Goal: Transaction & Acquisition: Purchase product/service

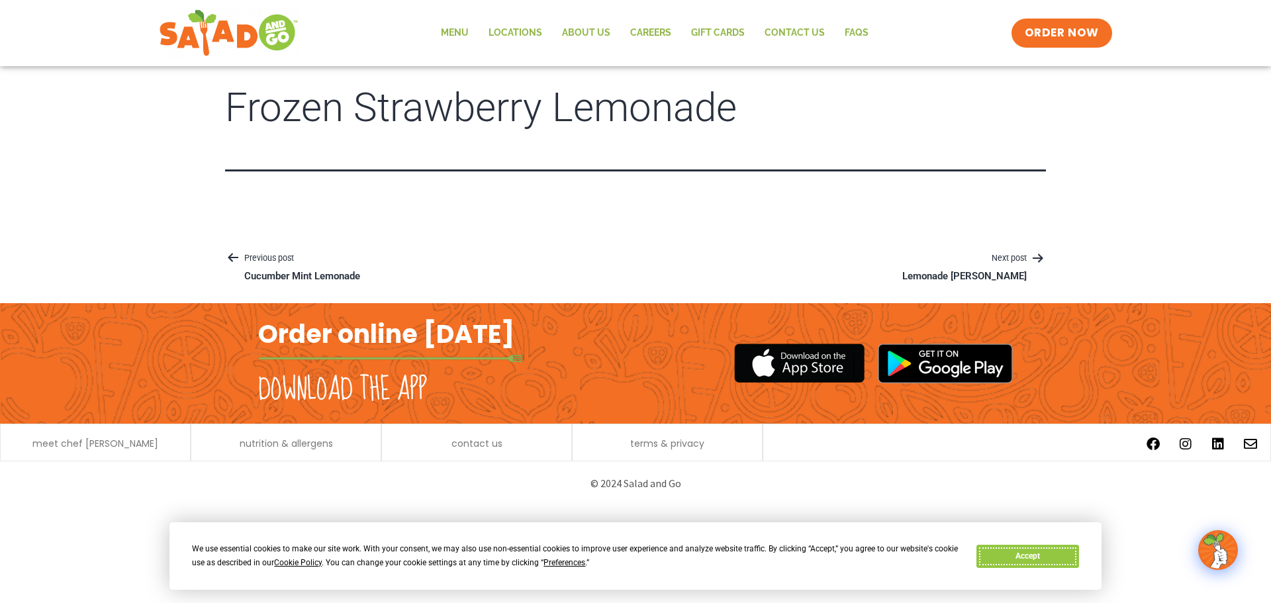
click at [1034, 550] on button "Accept" at bounding box center [1028, 556] width 102 height 23
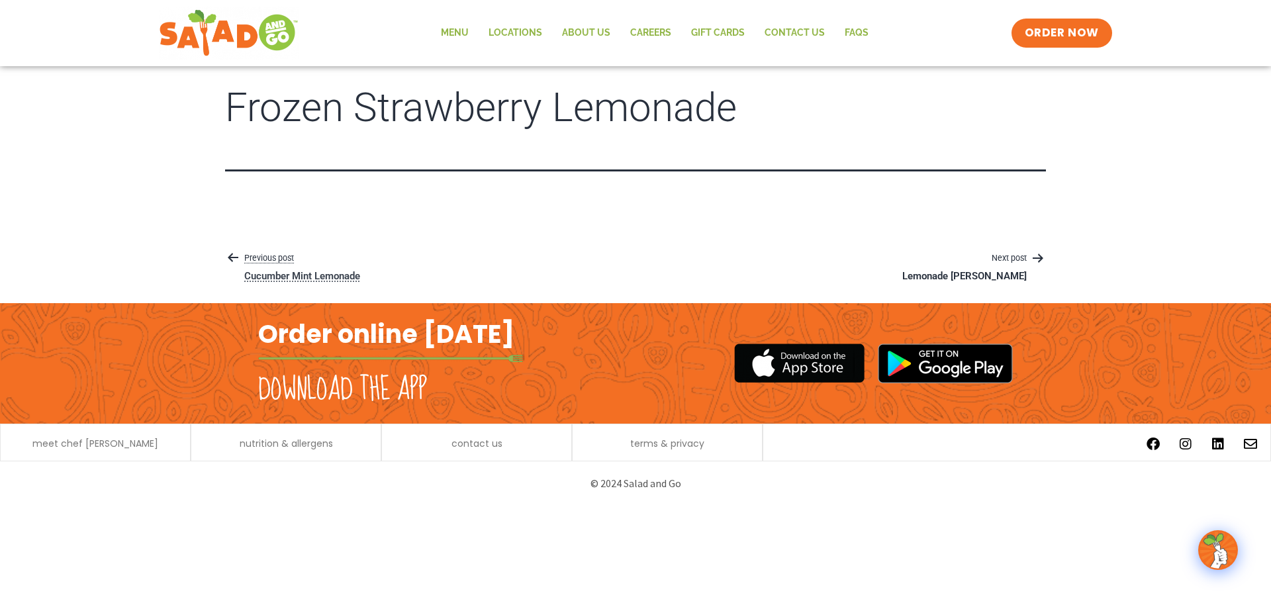
click at [262, 260] on p "Previous post" at bounding box center [302, 259] width 154 height 16
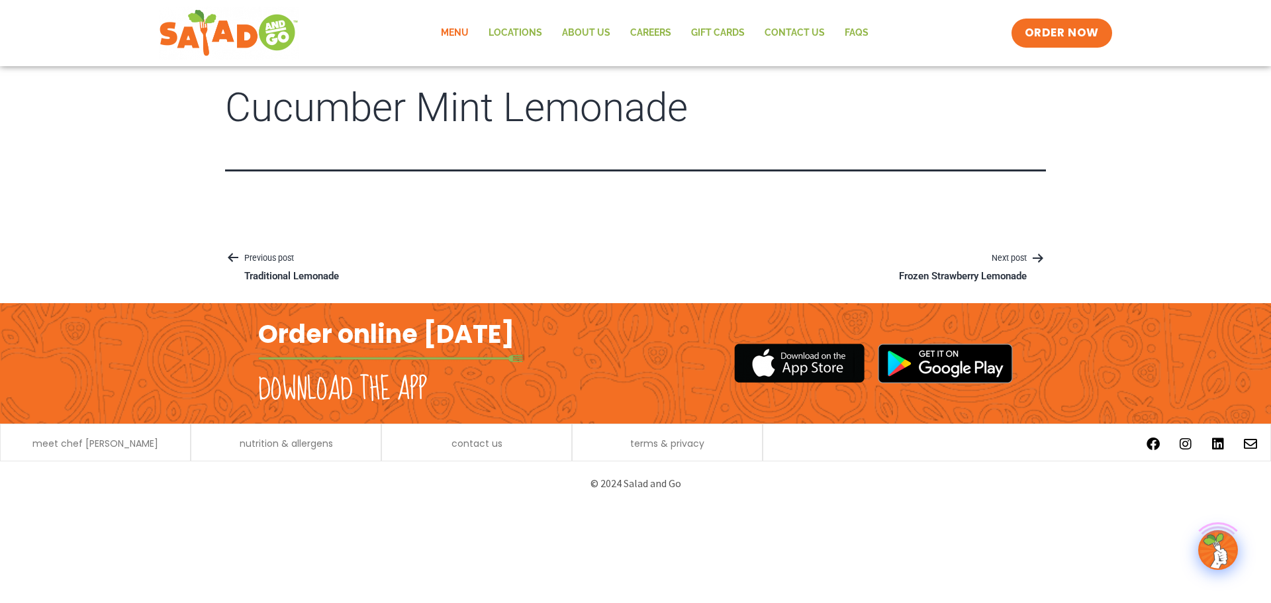
click at [464, 38] on link "Menu" at bounding box center [455, 33] width 48 height 30
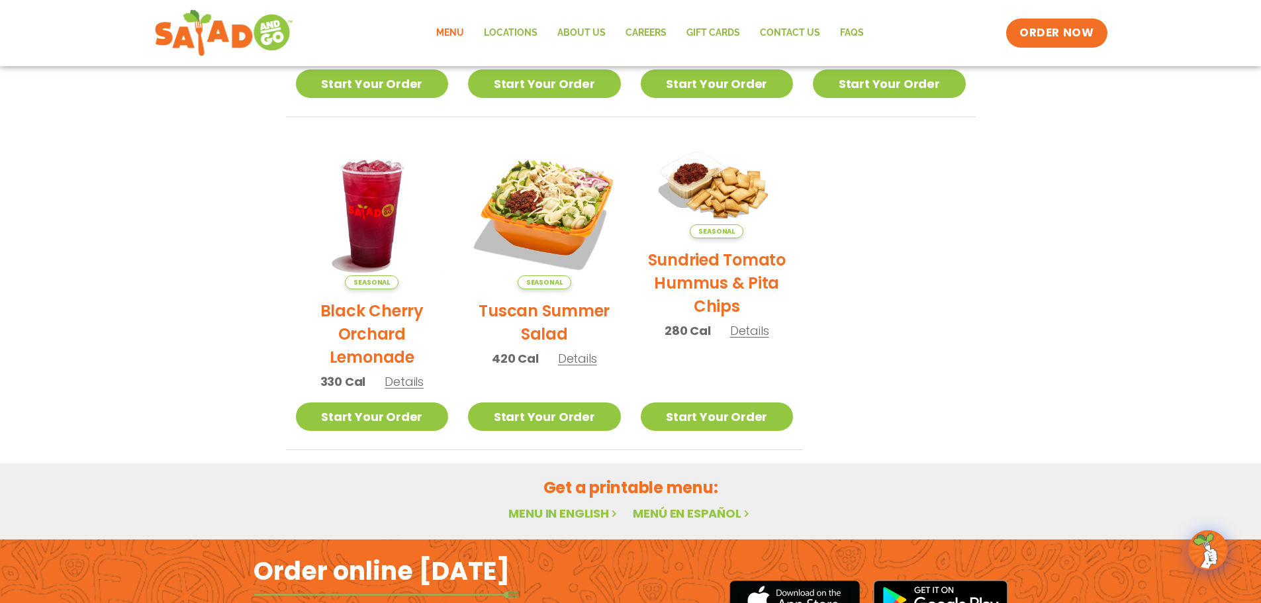
scroll to position [710, 0]
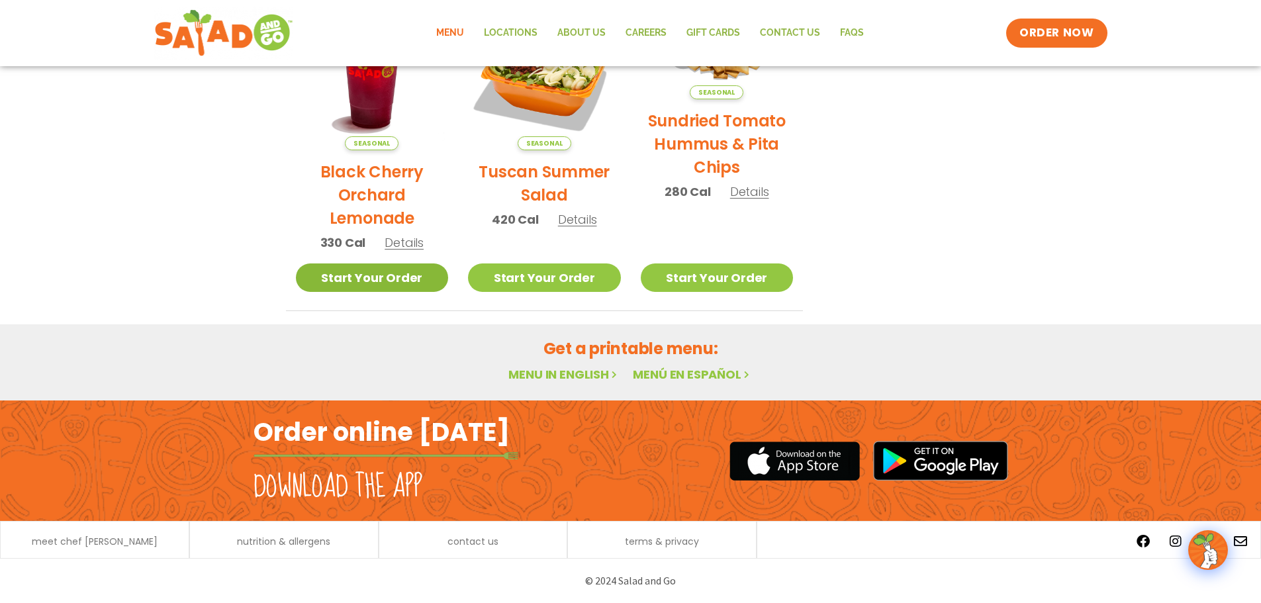
click at [395, 274] on link "Start Your Order" at bounding box center [372, 278] width 153 height 28
